Goal: Information Seeking & Learning: Learn about a topic

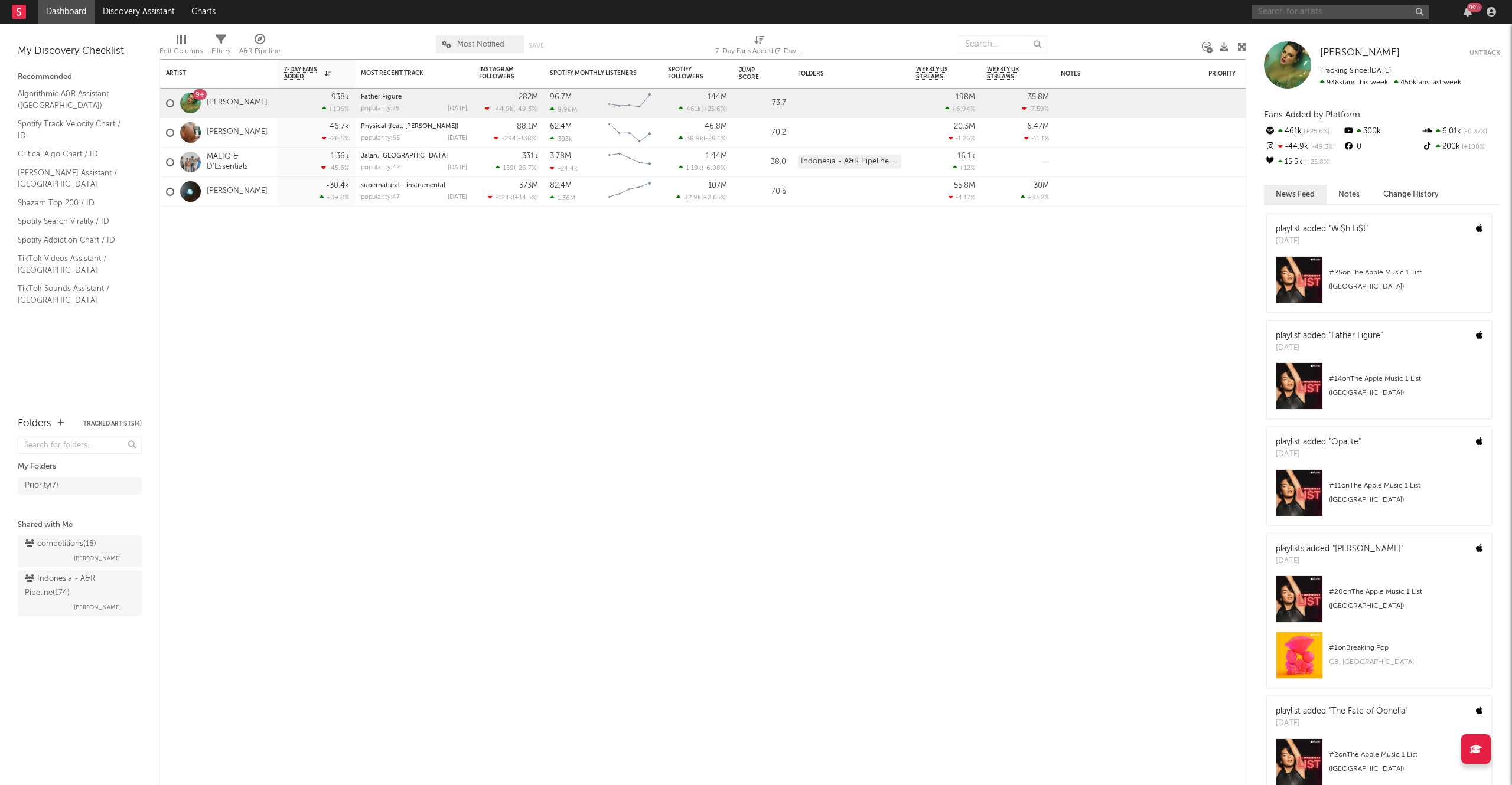
click at [1312, 12] on input "text" at bounding box center [1340, 12] width 177 height 15
type input "the [PERSON_NAME]"
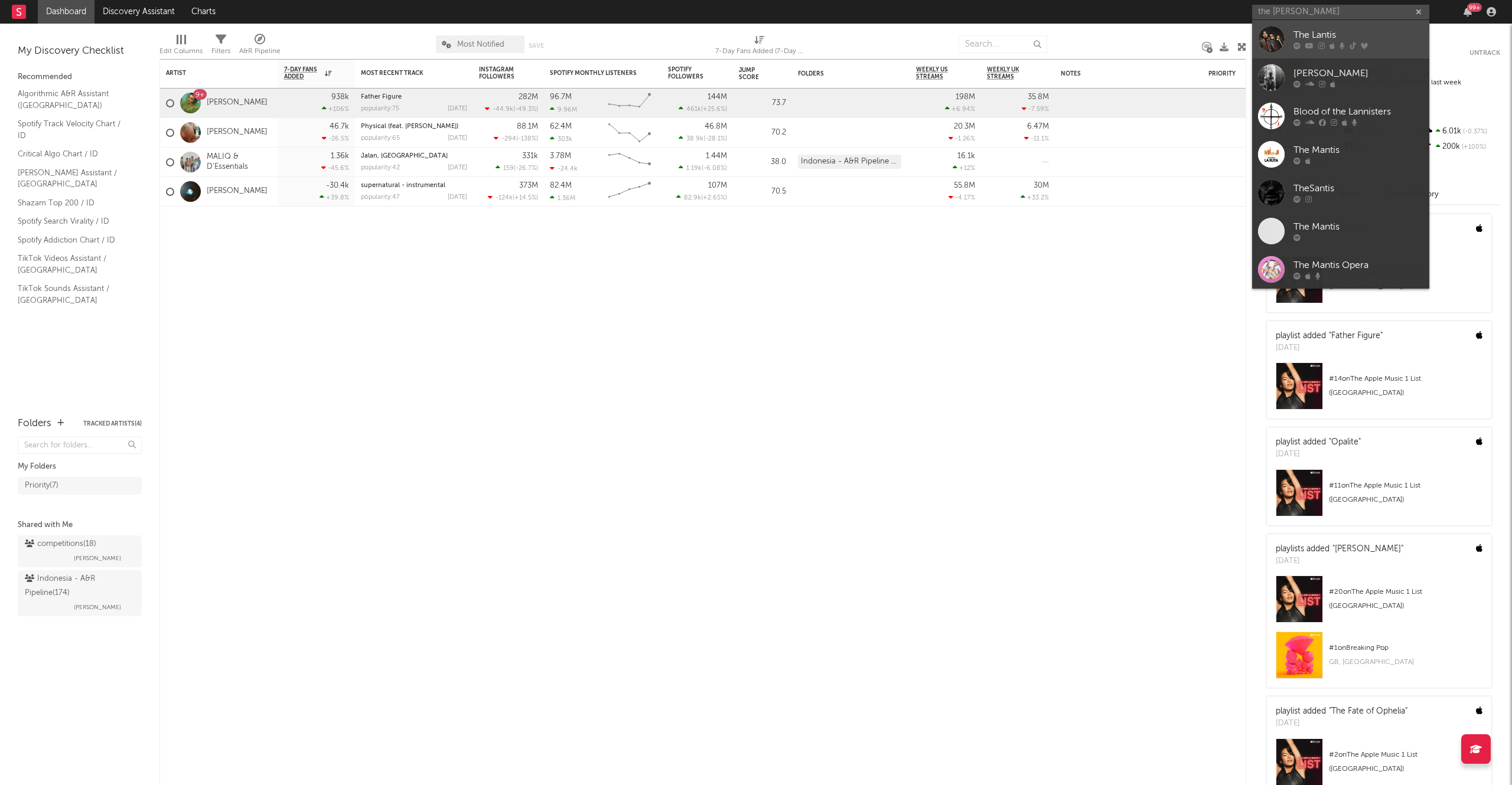
click at [1331, 39] on div "The Lantis" at bounding box center [1358, 35] width 130 height 14
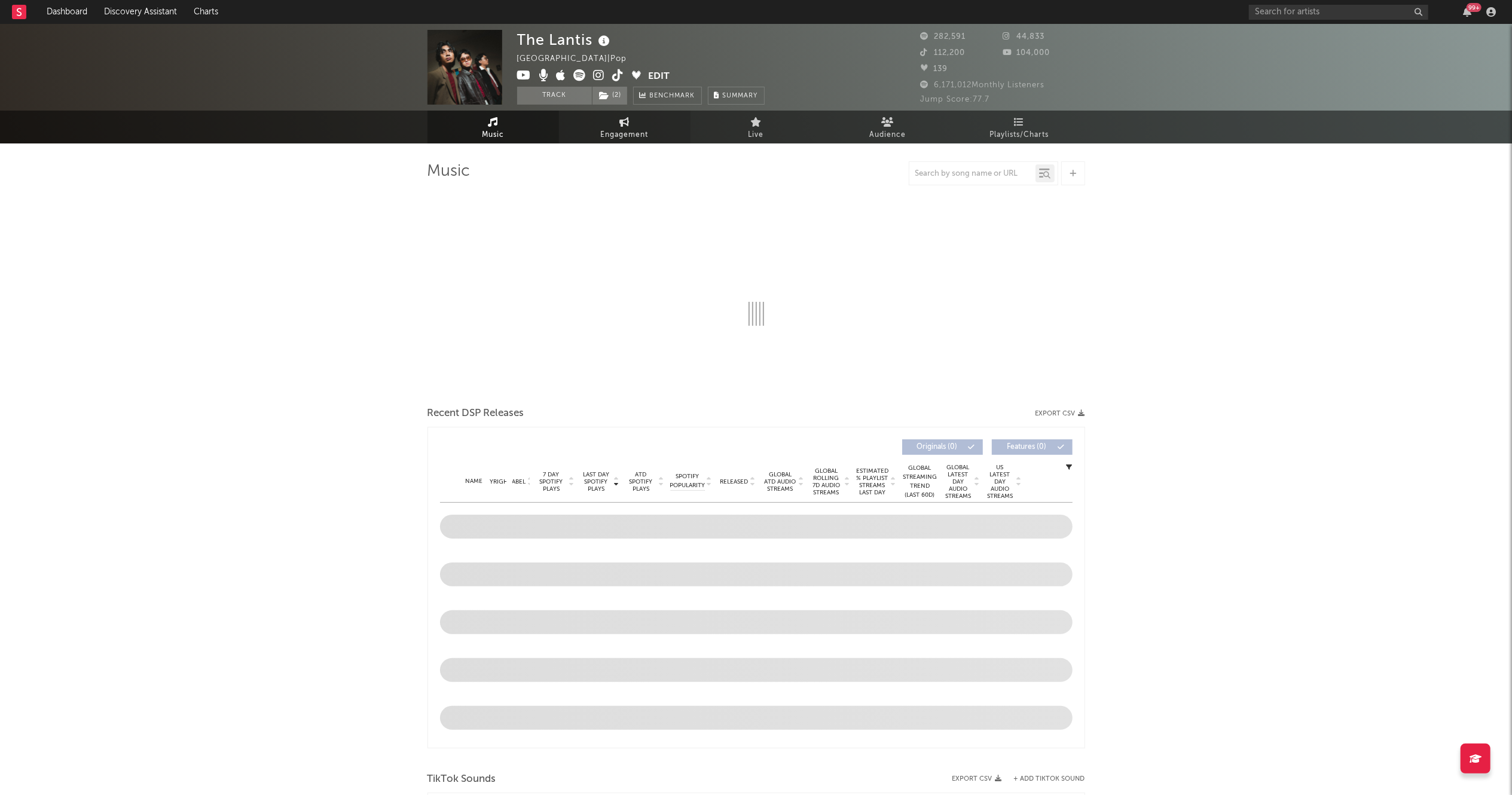
click at [618, 115] on link "Engagement" at bounding box center [625, 126] width 131 height 33
select select "1w"
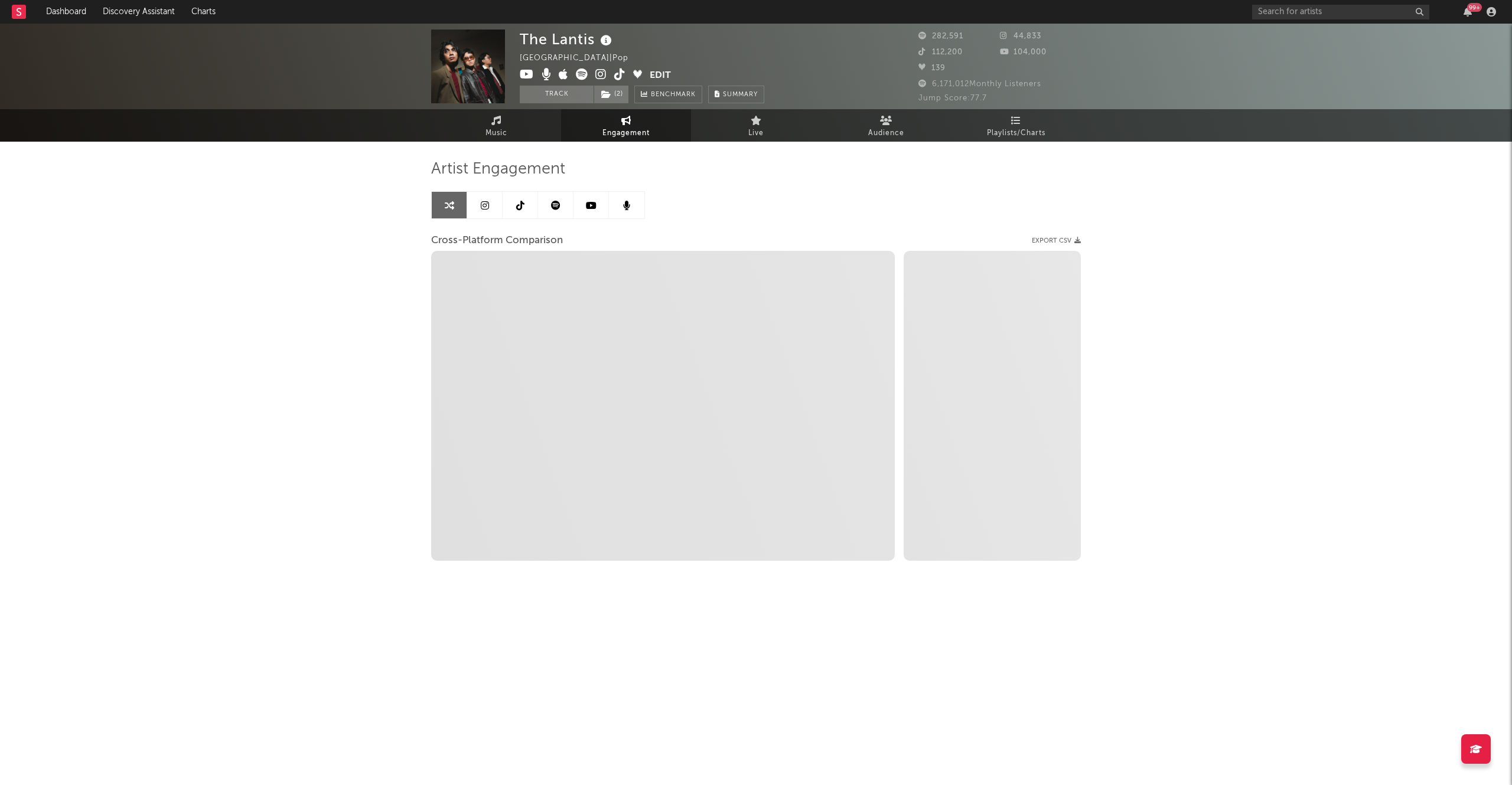
select select "1m"
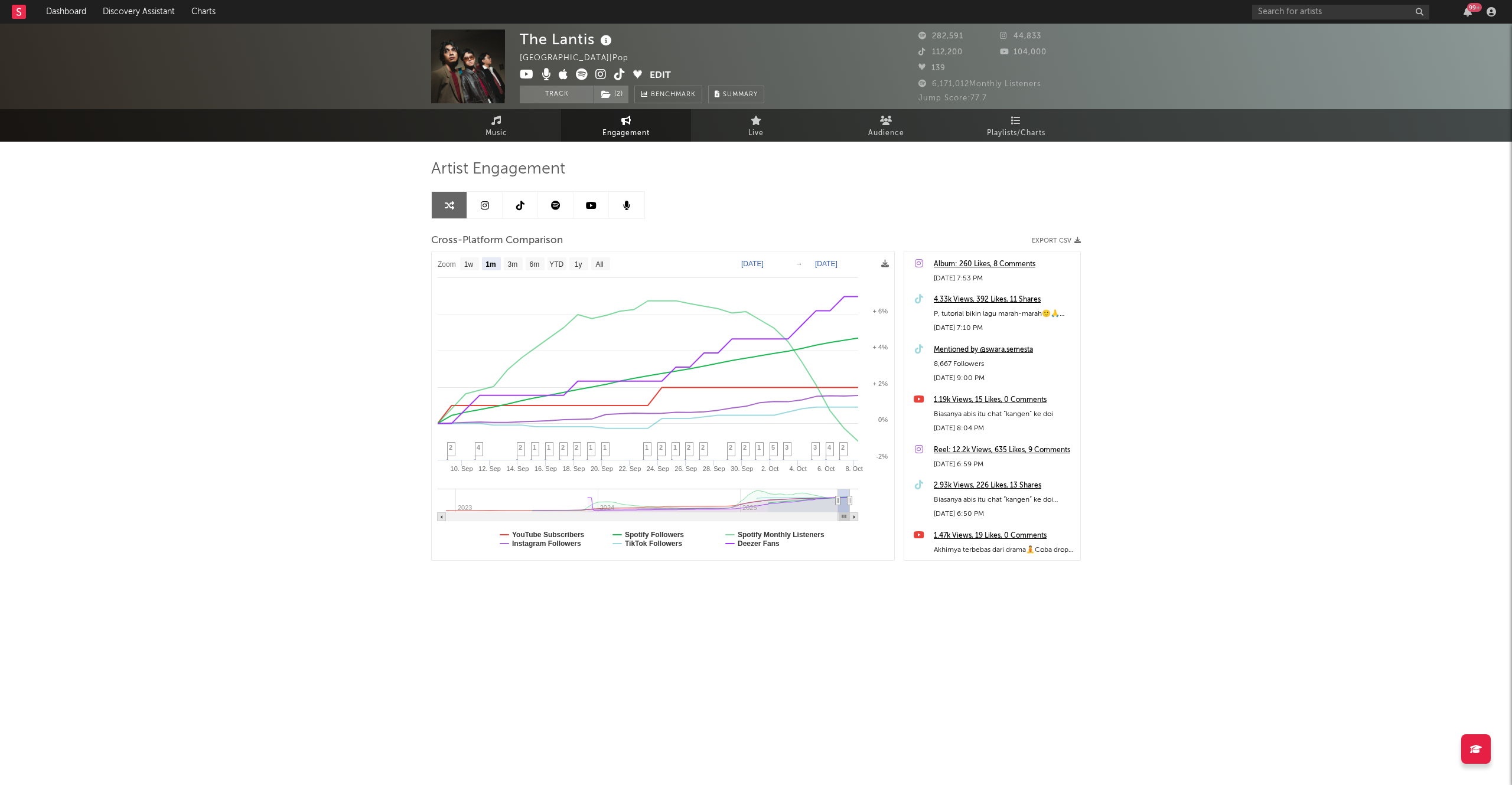
click at [483, 203] on icon at bounding box center [485, 205] width 9 height 9
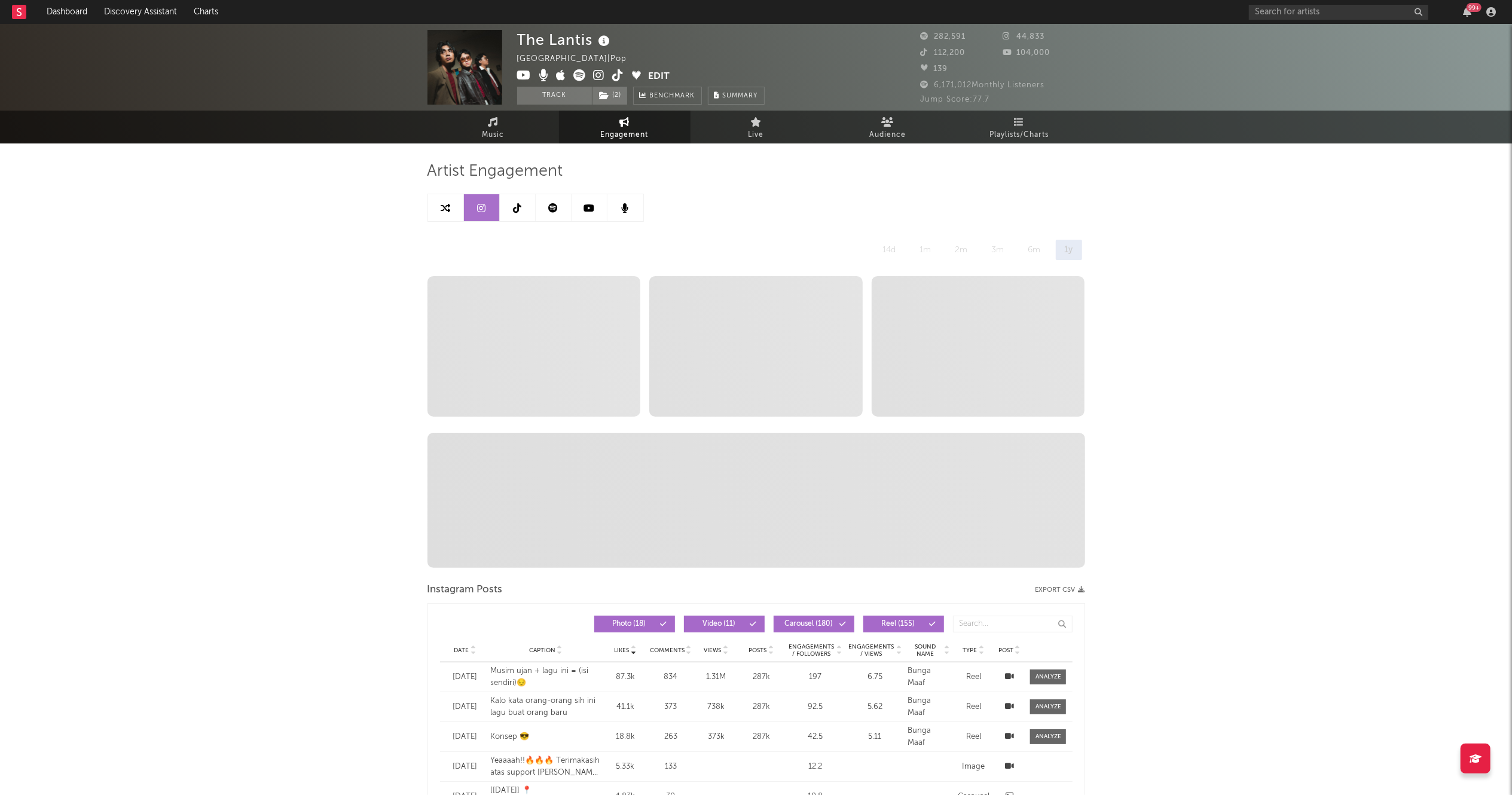
select select "6m"
click at [519, 212] on icon at bounding box center [517, 208] width 9 height 9
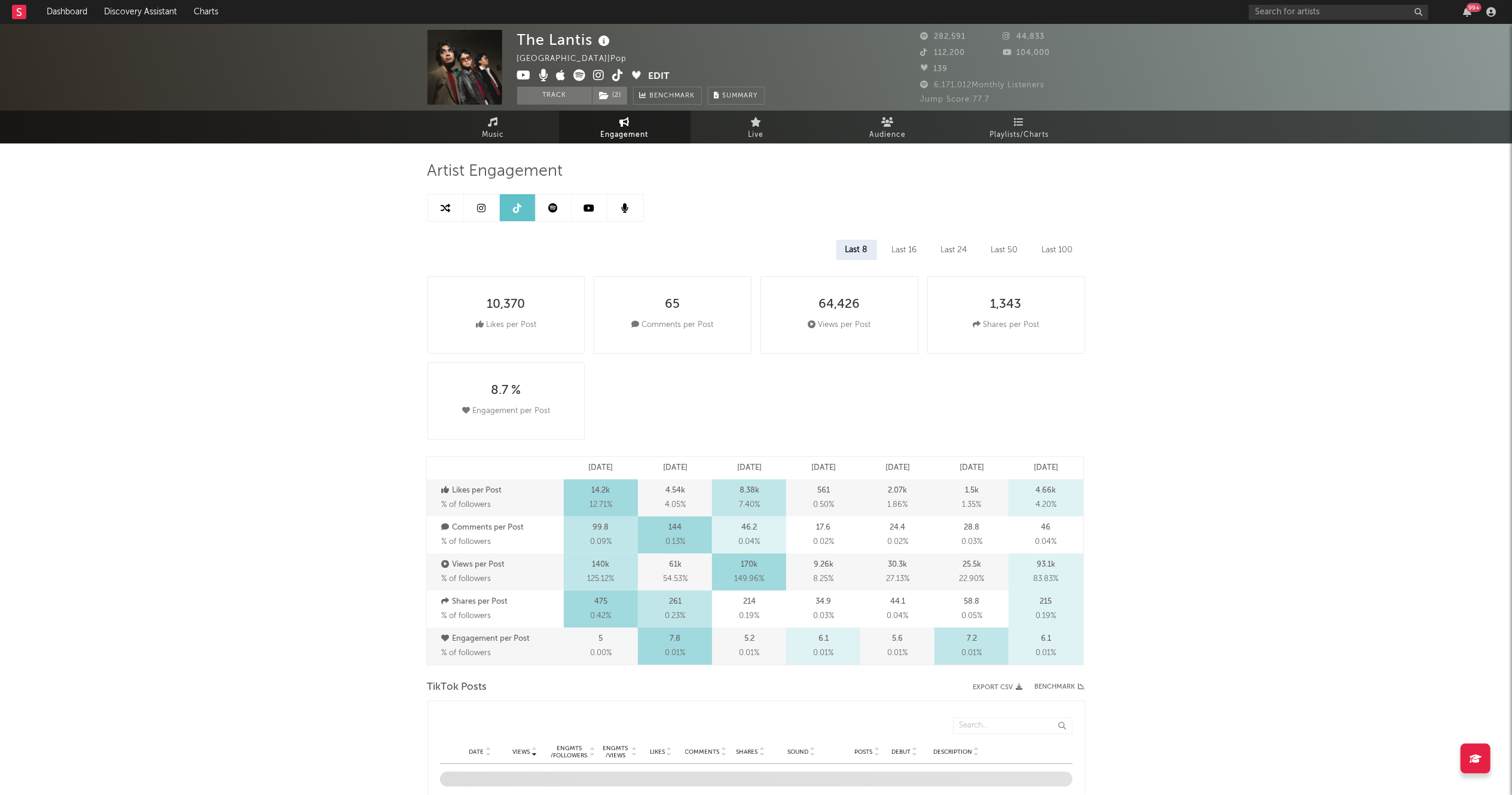
select select "6m"
click at [452, 209] on link at bounding box center [446, 208] width 36 height 27
select select "1m"
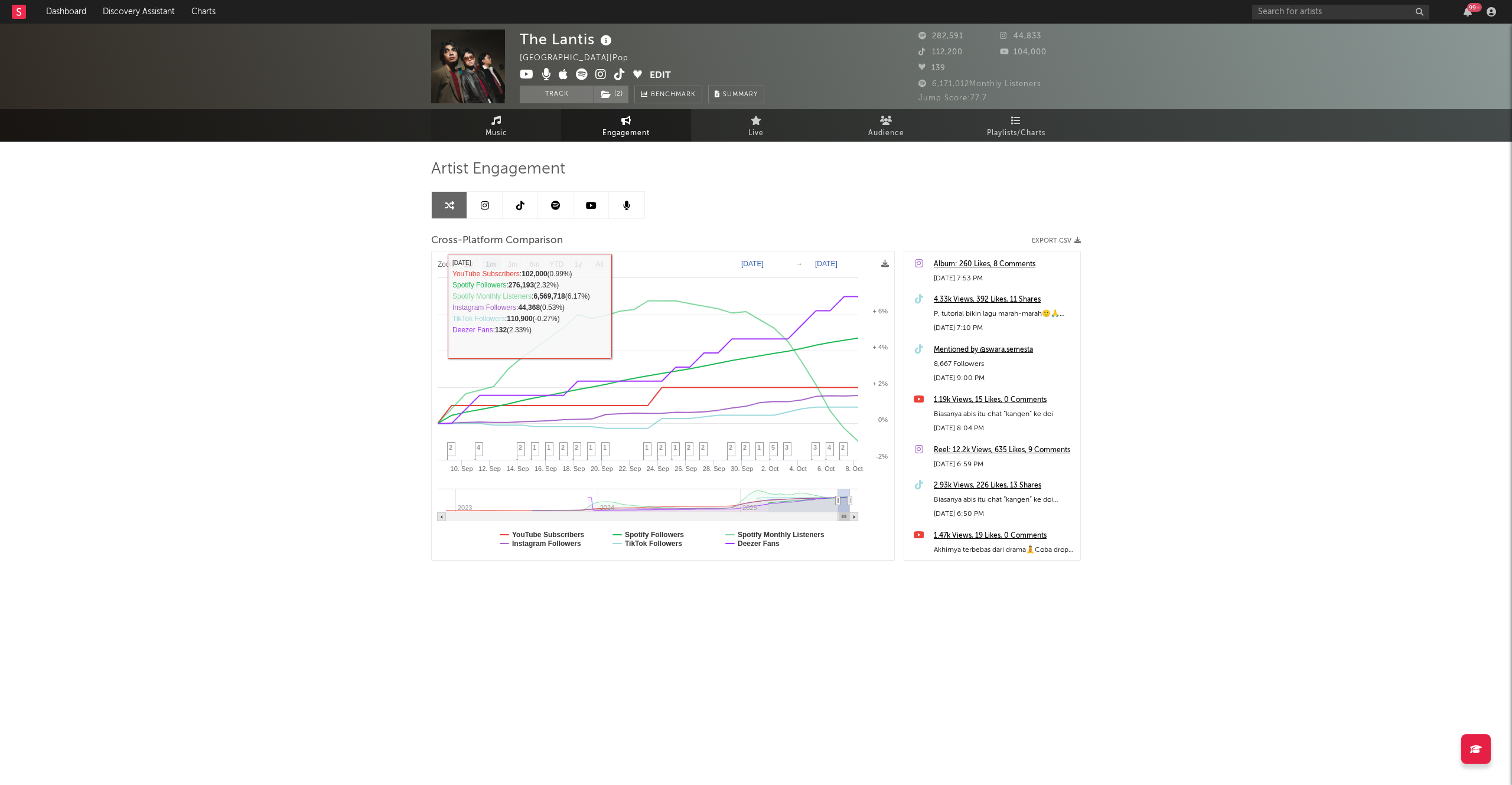
click at [513, 127] on link "Music" at bounding box center [496, 125] width 130 height 32
select select "6m"
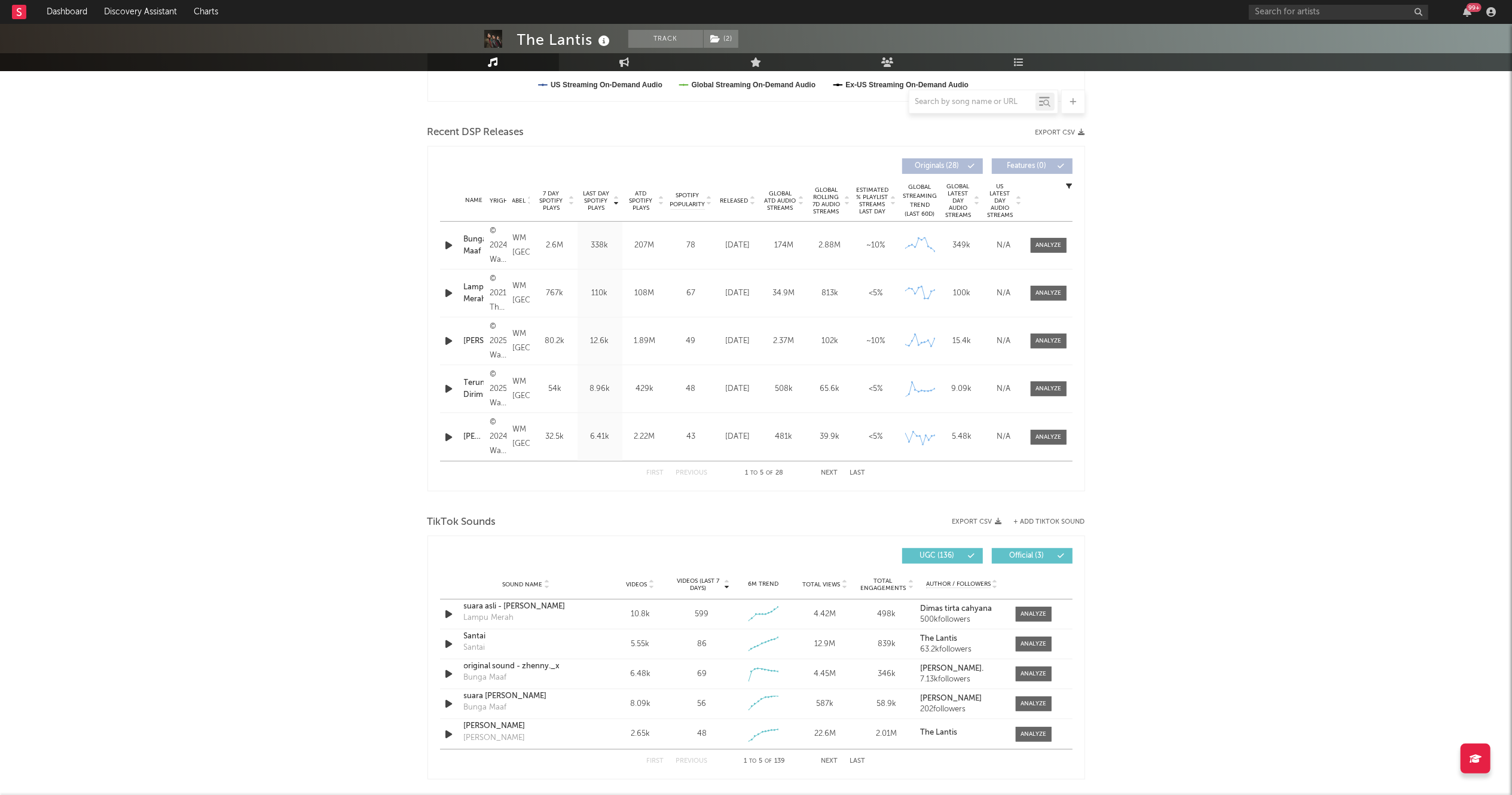
scroll to position [378, 0]
click at [1061, 336] on span at bounding box center [1048, 338] width 36 height 15
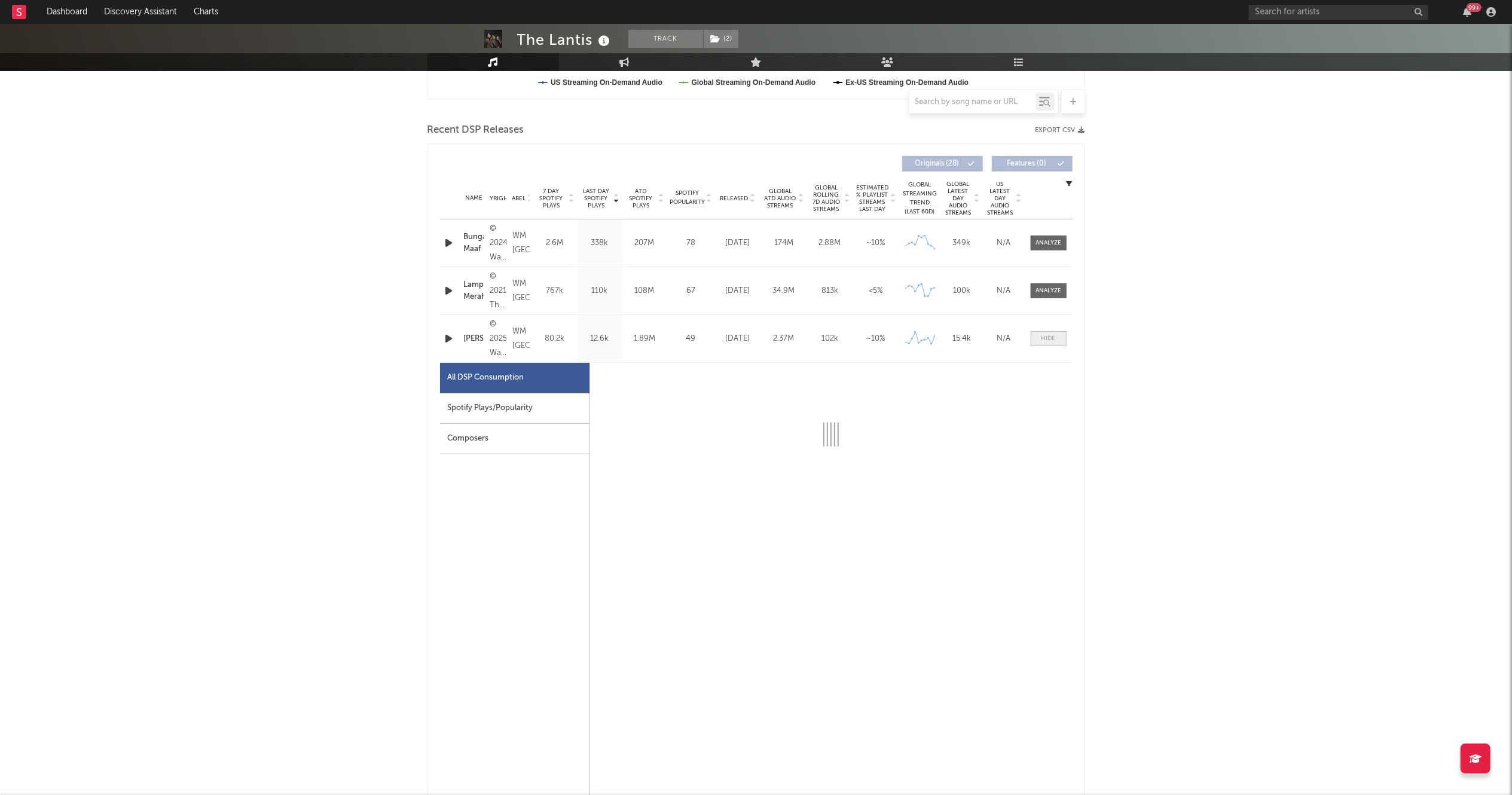
select select "1w"
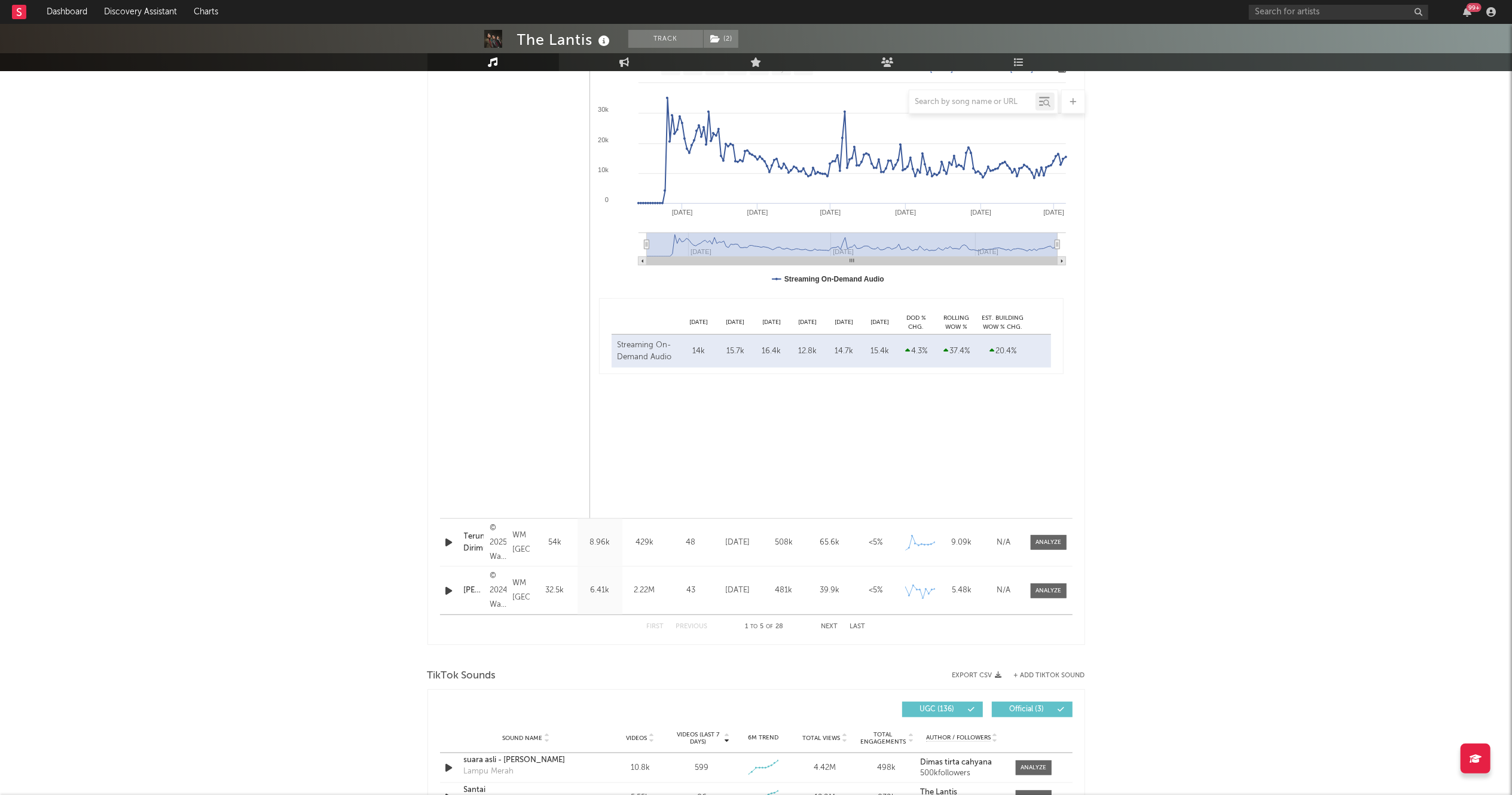
scroll to position [789, 0]
click at [1047, 538] on span at bounding box center [1048, 543] width 36 height 15
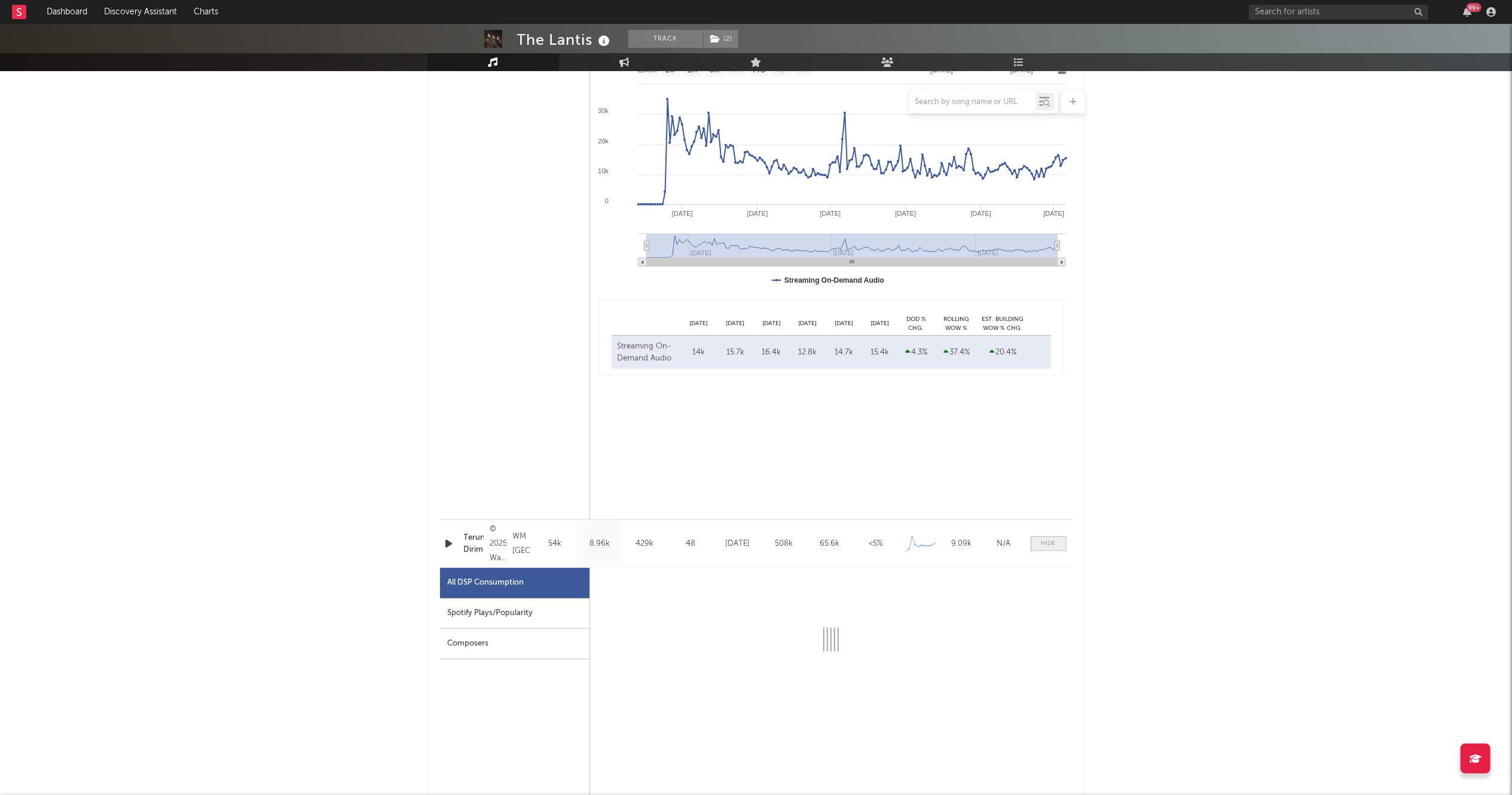
select select "1w"
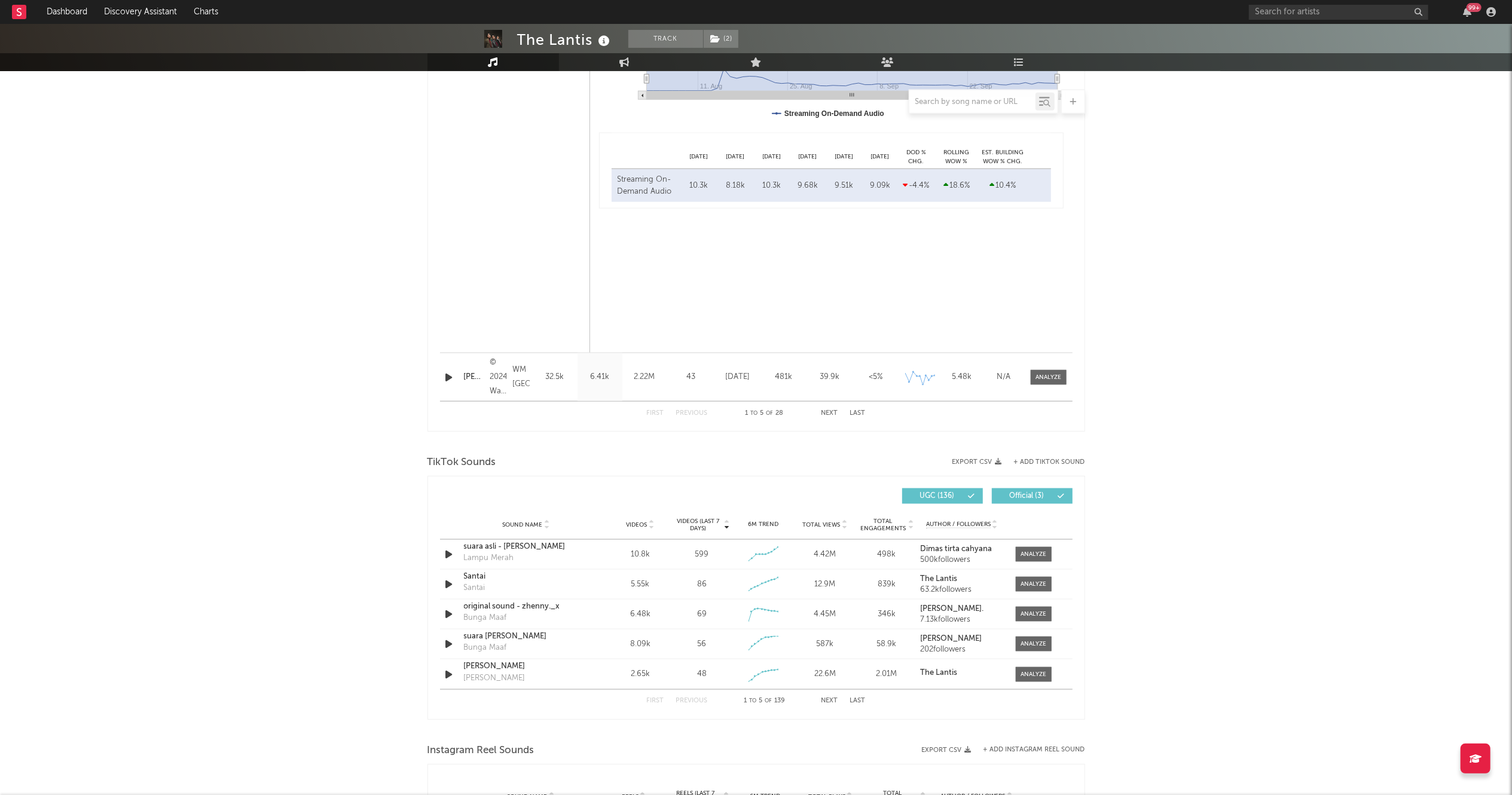
scroll to position [1573, 0]
click at [832, 524] on span "Total Views" at bounding box center [821, 524] width 38 height 7
click at [691, 518] on span "Videos (last 7 days)" at bounding box center [698, 524] width 48 height 14
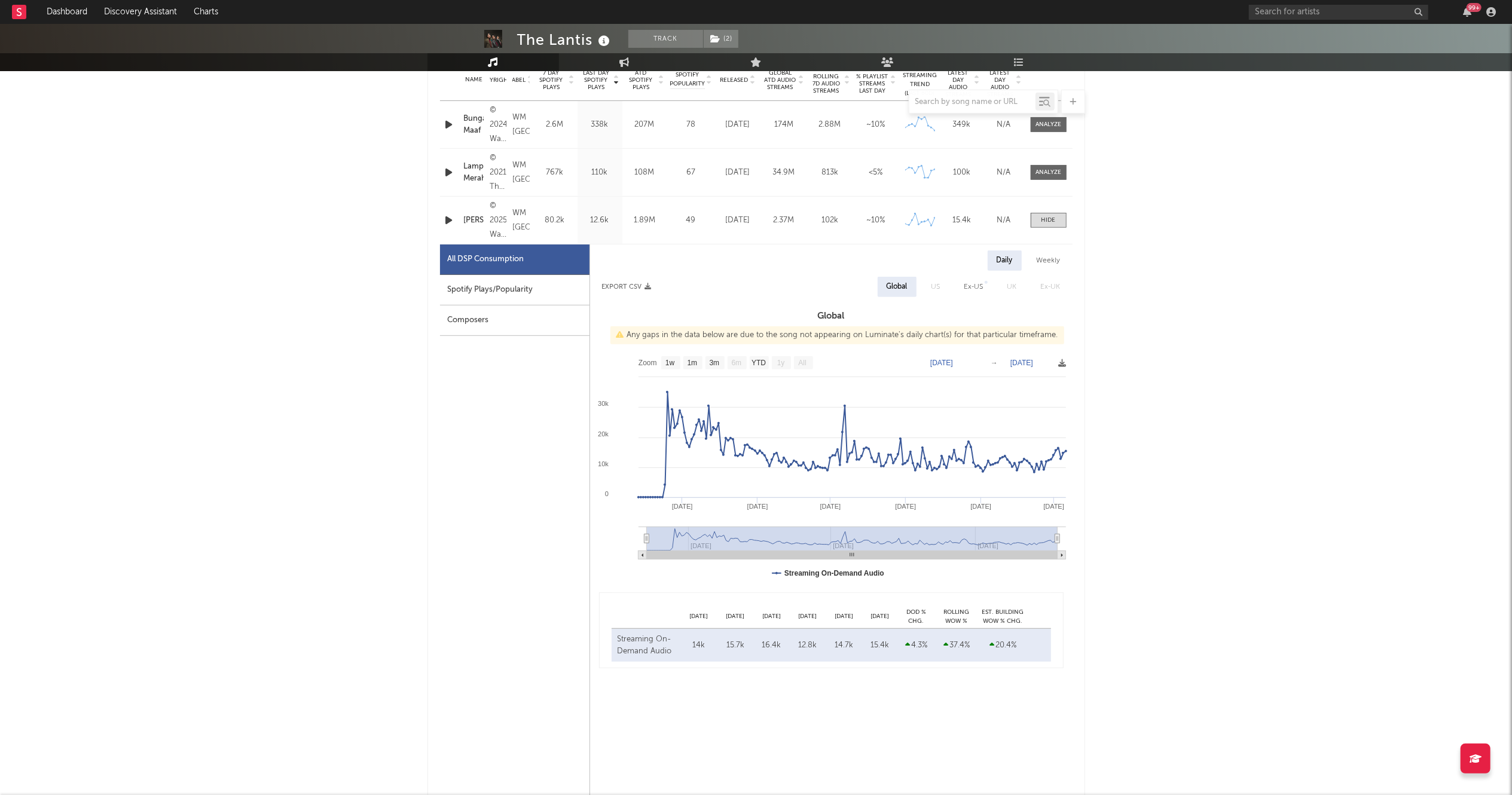
scroll to position [494, 0]
